Goal: Navigation & Orientation: Understand site structure

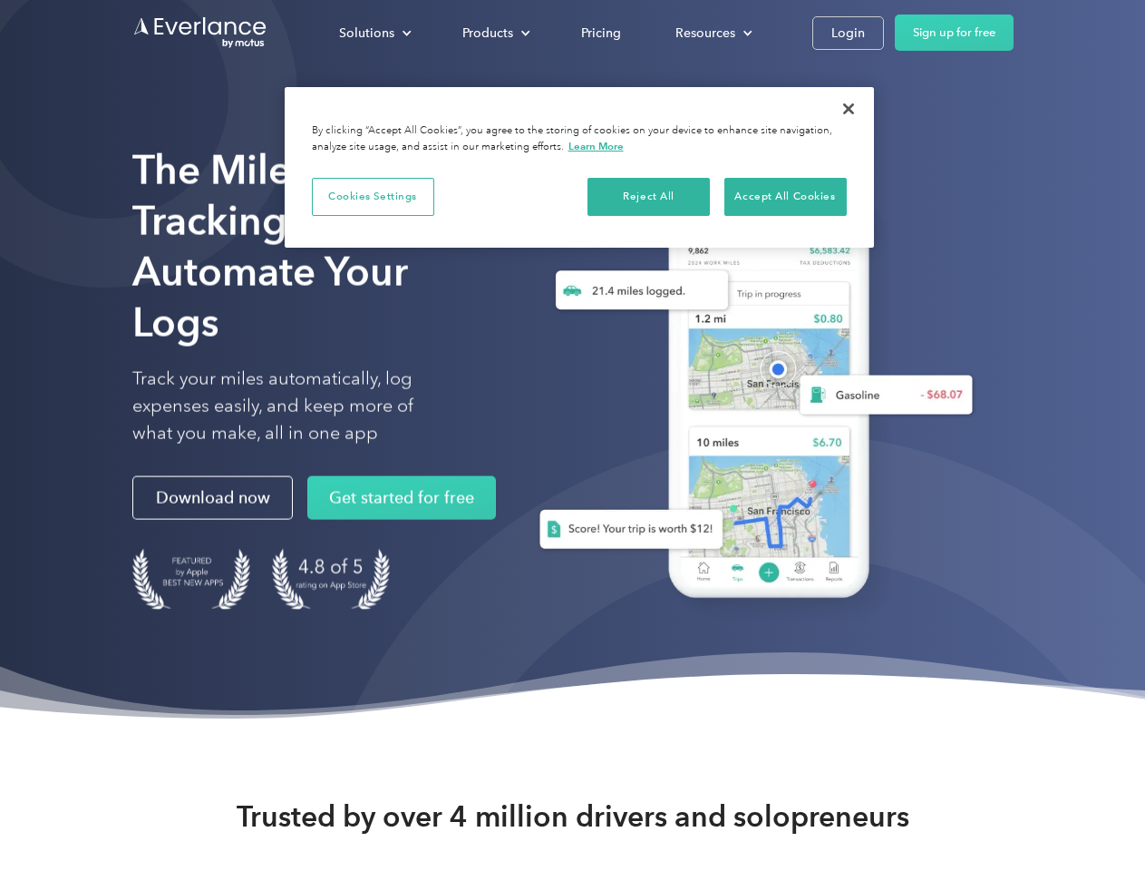
click at [375, 33] on div "Solutions" at bounding box center [366, 33] width 55 height 23
click at [494, 33] on div "Products" at bounding box center [487, 33] width 51 height 23
click at [712, 33] on div "Resources" at bounding box center [706, 33] width 60 height 23
click at [373, 196] on button "Cookies Settings" at bounding box center [373, 197] width 122 height 38
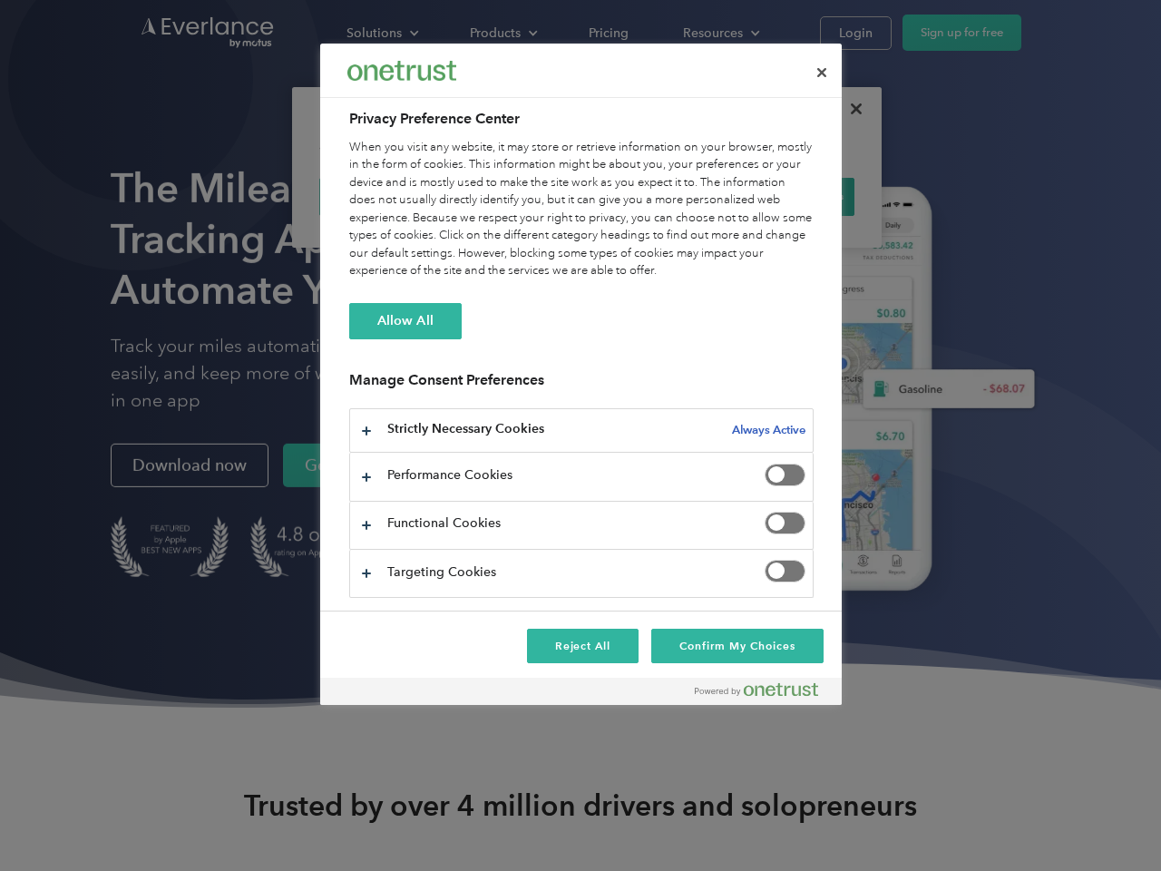
click at [649, 196] on div "When you visit any website, it may store or retrieve information on your browse…" at bounding box center [581, 209] width 464 height 141
click at [785, 196] on div "When you visit any website, it may store or retrieve information on your browse…" at bounding box center [581, 209] width 464 height 141
click at [849, 109] on div at bounding box center [580, 435] width 1161 height 871
